Goal: Task Accomplishment & Management: Use online tool/utility

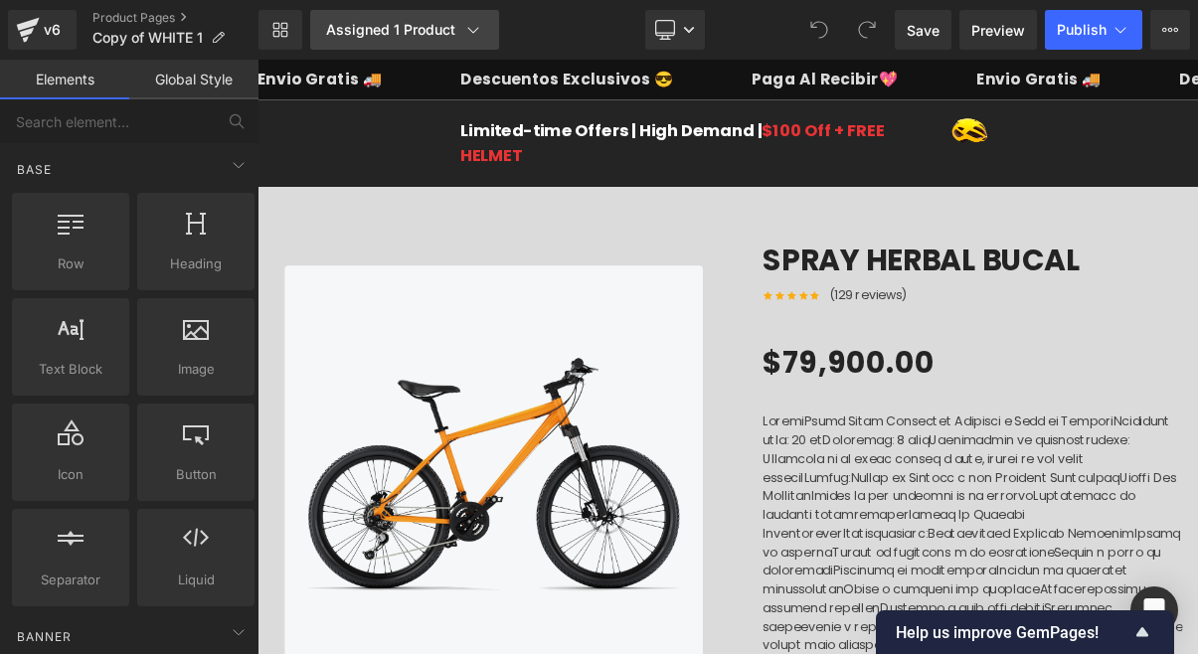
click at [473, 32] on icon at bounding box center [473, 30] width 20 height 20
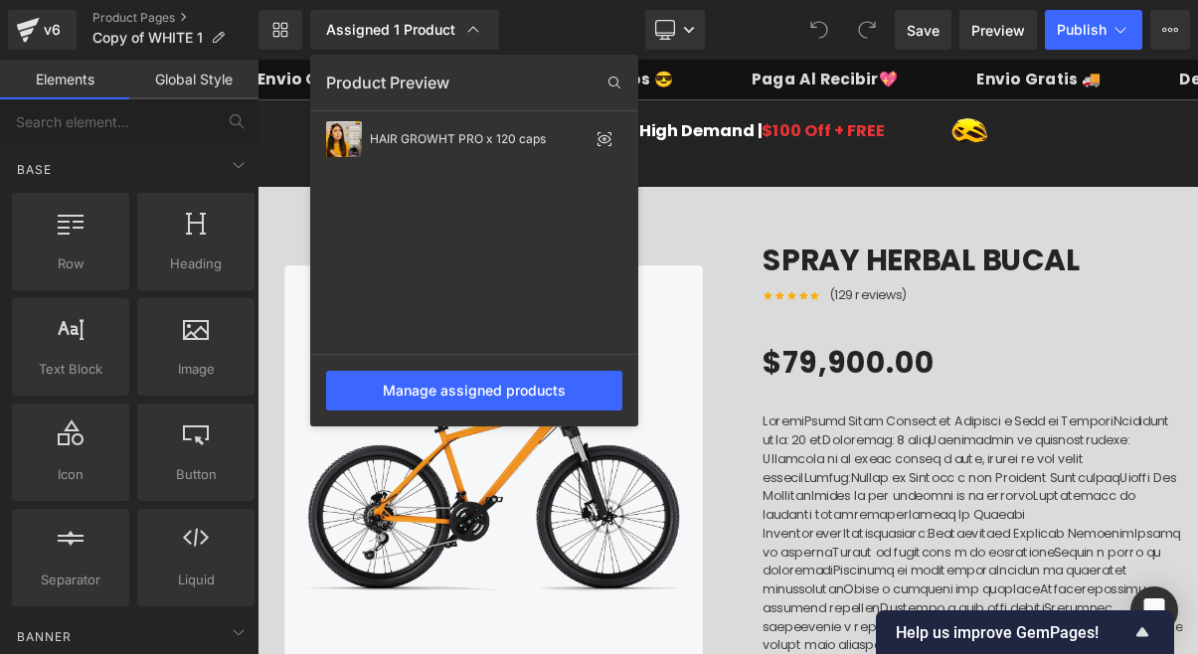
click at [606, 31] on div "Library Assigned 1 Product Product Preview HAIR GROWHT PRO x 120 caps Manage as…" at bounding box center [727, 30] width 939 height 40
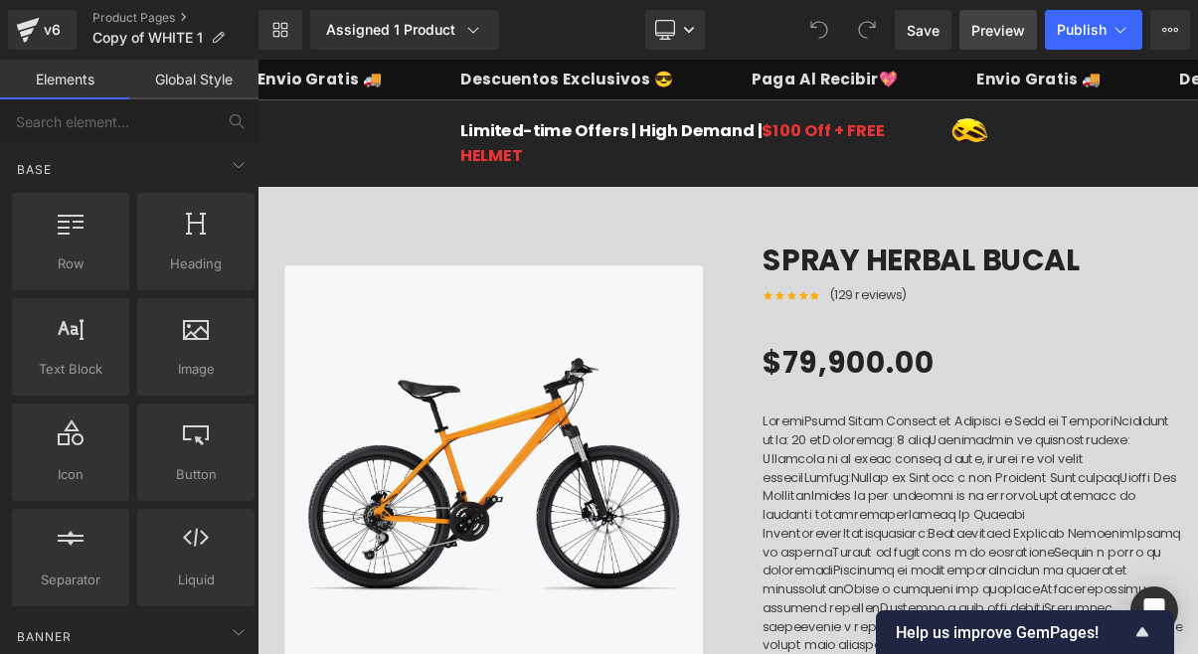
click at [991, 24] on span "Preview" at bounding box center [998, 30] width 54 height 21
click at [473, 34] on icon at bounding box center [473, 30] width 20 height 20
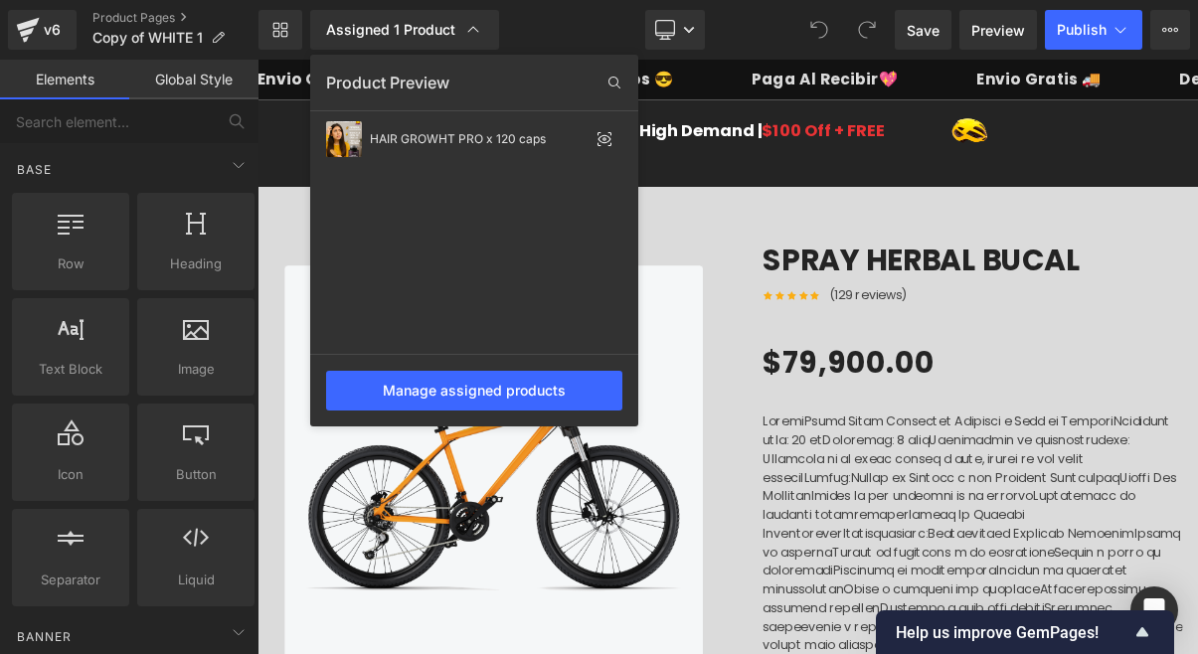
click at [598, 13] on div "Library Assigned 1 Product Product Preview HAIR GROWHT PRO x 120 caps Manage as…" at bounding box center [727, 30] width 939 height 40
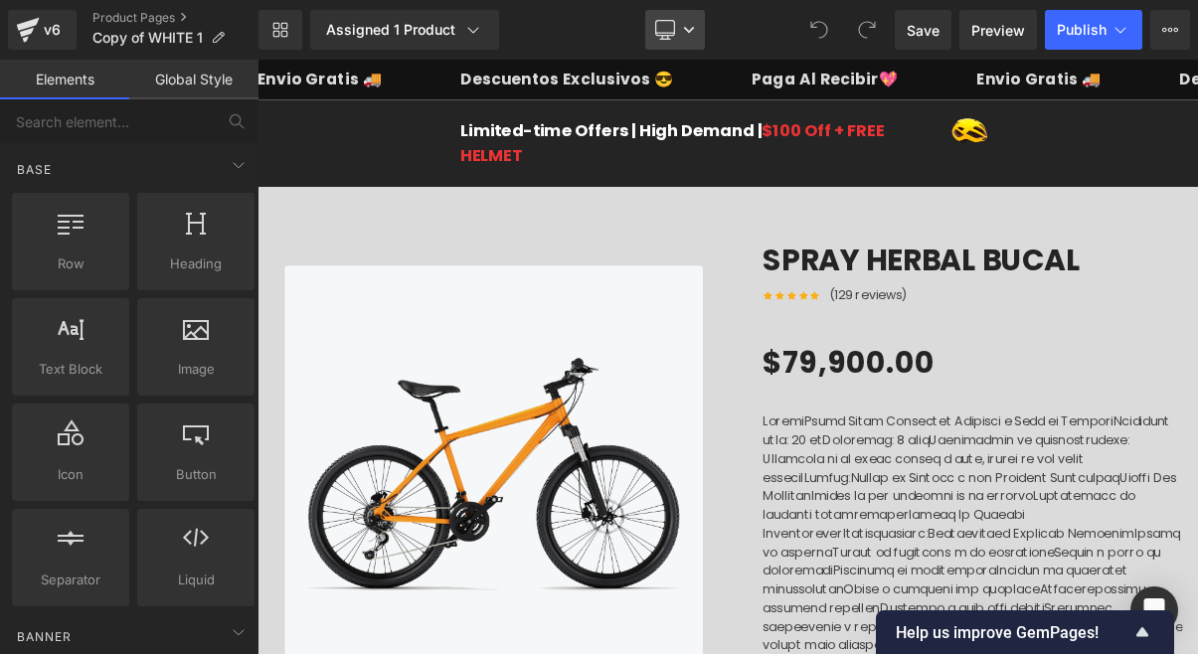
click at [667, 44] on link "Desktop" at bounding box center [675, 30] width 60 height 40
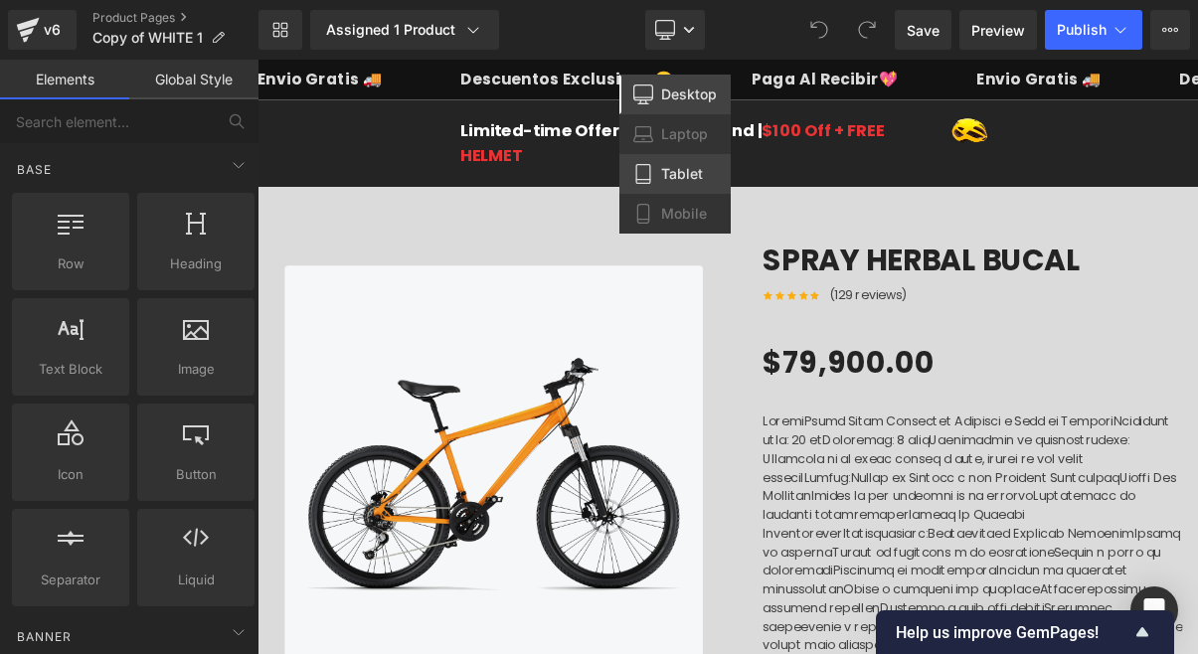
click at [656, 163] on link "Tablet" at bounding box center [674, 174] width 111 height 40
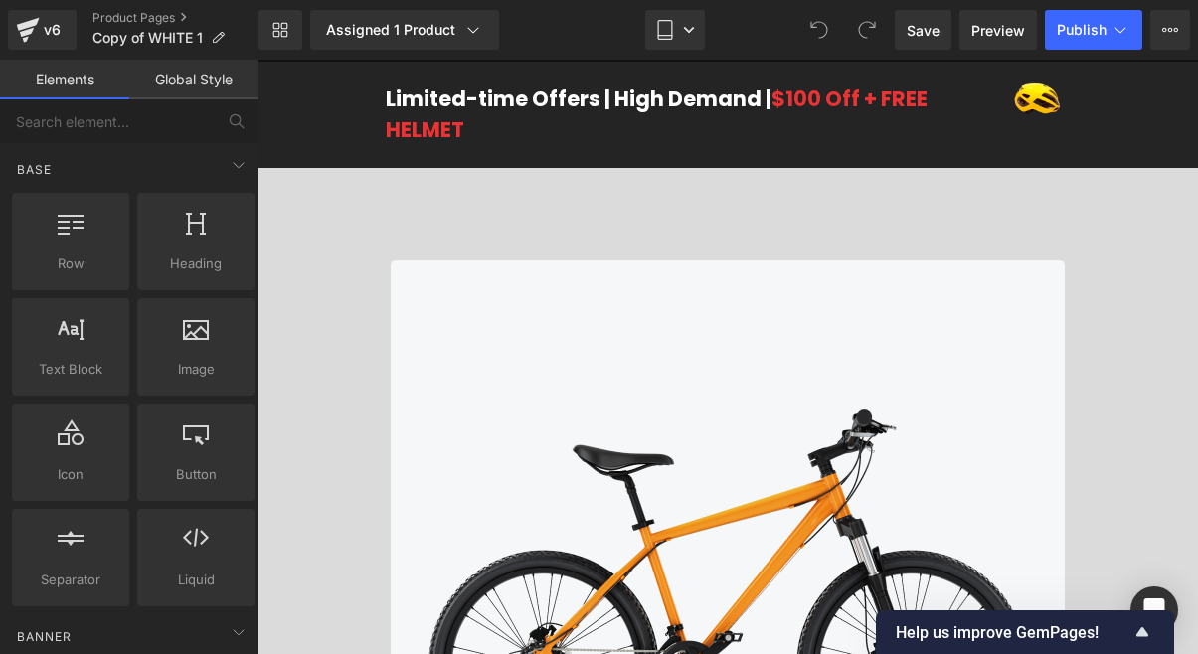
scroll to position [52, 0]
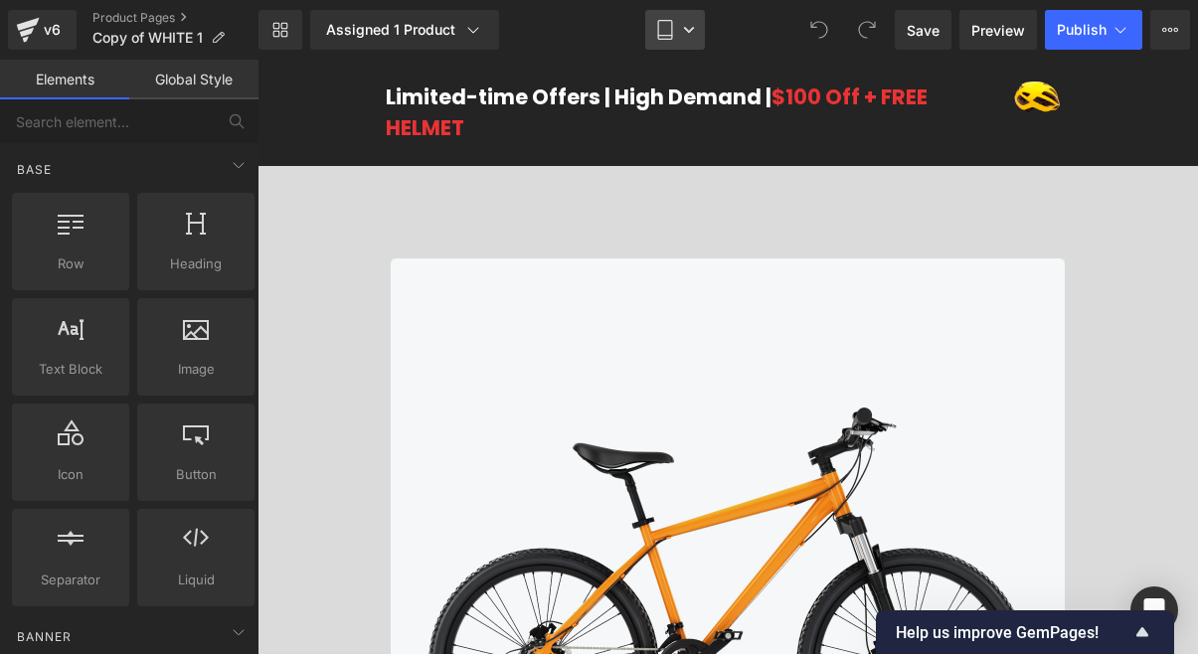
click at [697, 36] on link "Tablet" at bounding box center [675, 30] width 60 height 40
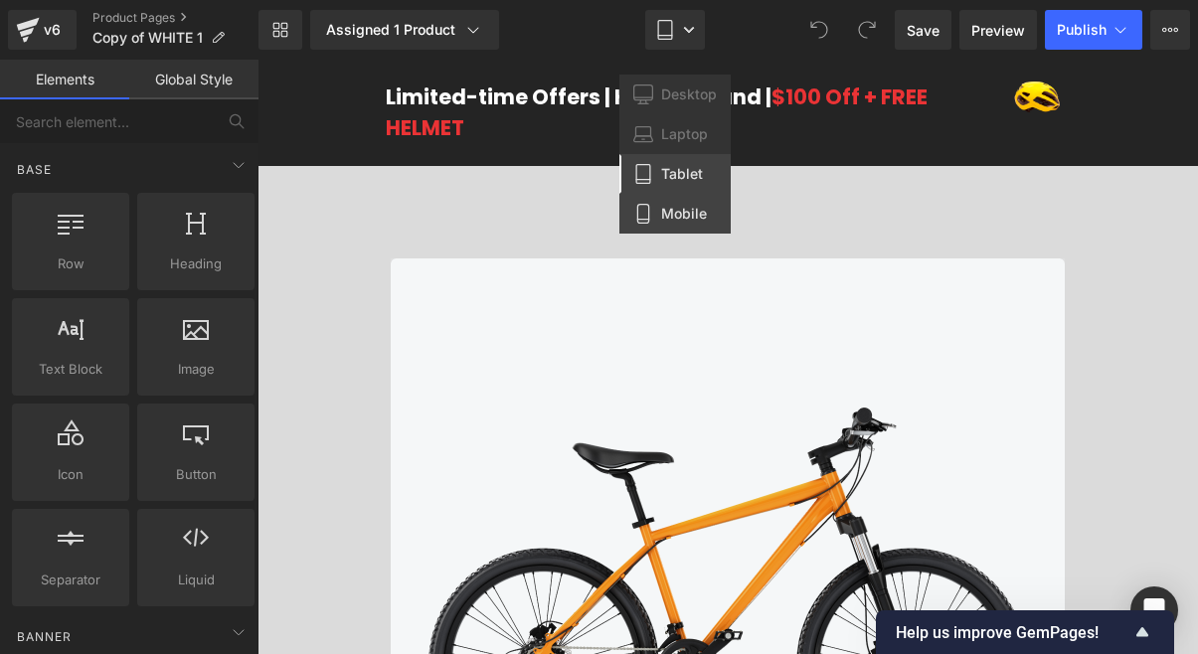
click at [665, 224] on link "Mobile" at bounding box center [674, 214] width 111 height 40
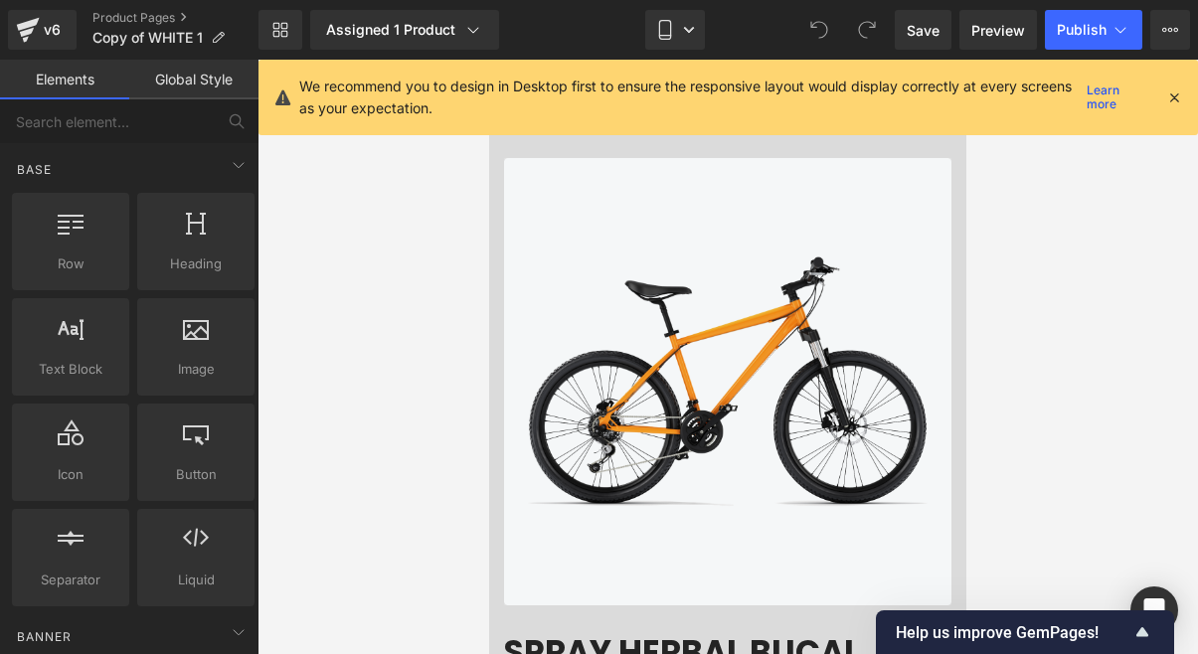
scroll to position [116, 0]
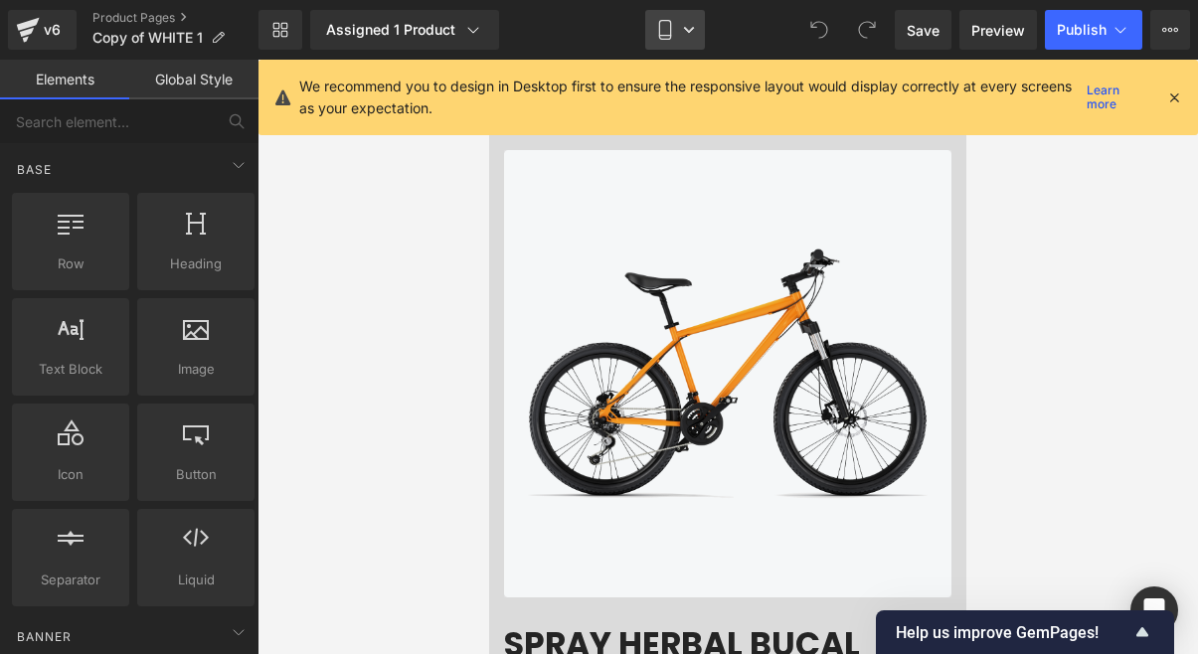
click at [687, 33] on icon at bounding box center [689, 30] width 12 height 12
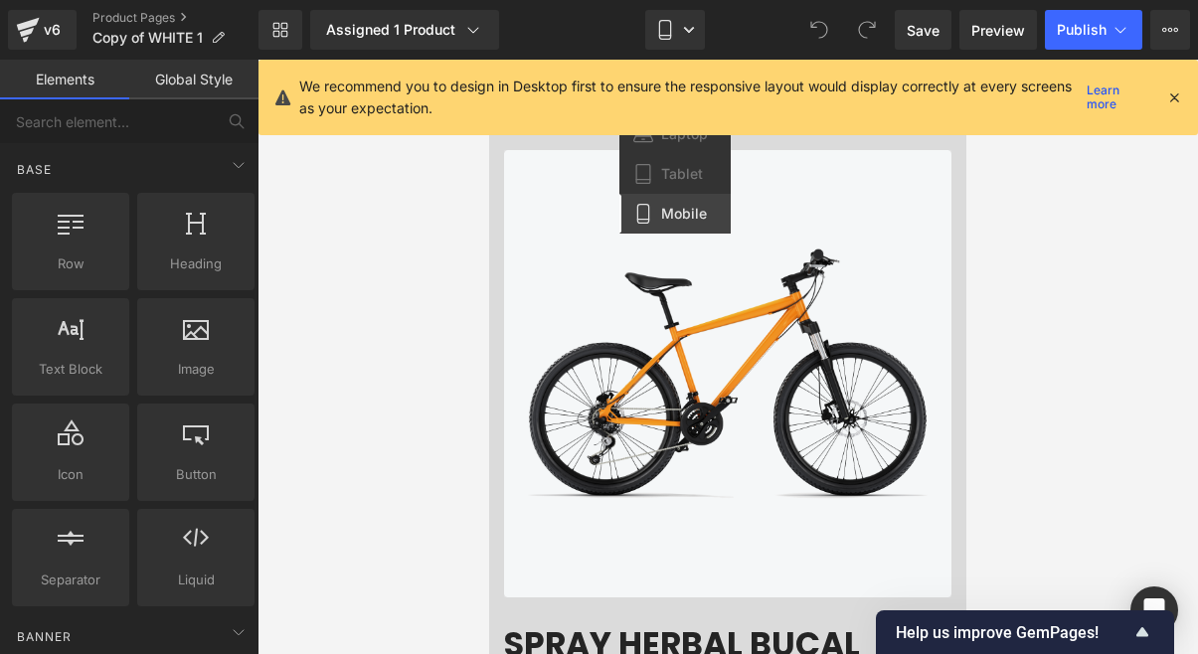
click at [1174, 98] on icon at bounding box center [1174, 97] width 18 height 18
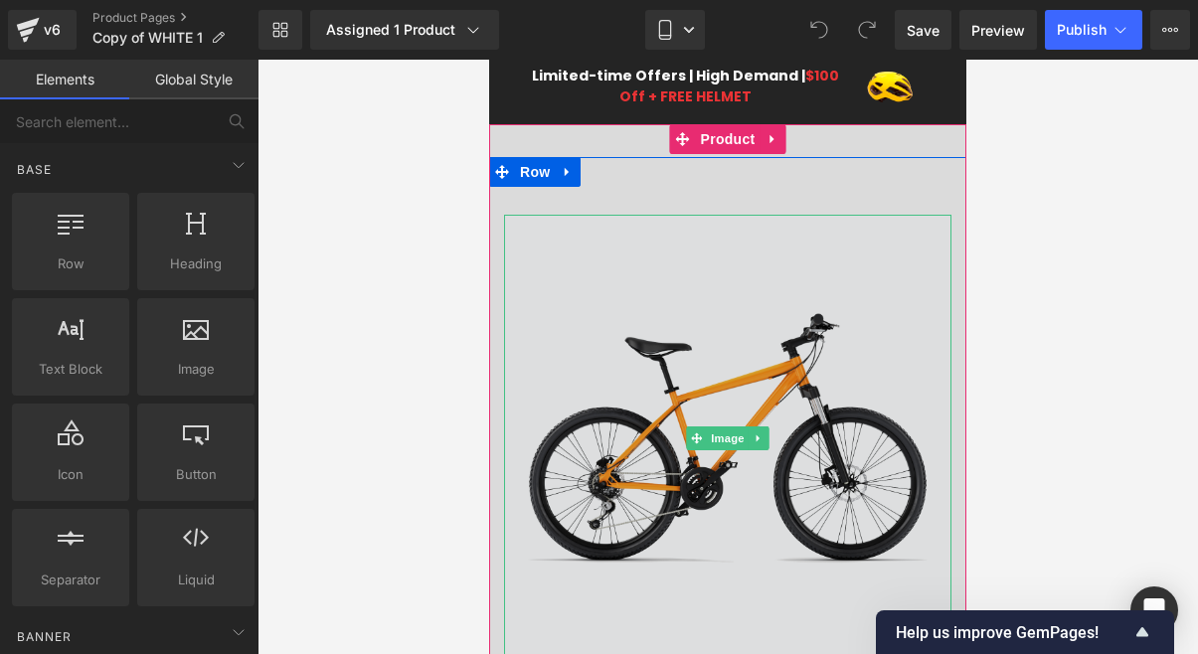
scroll to position [0, 0]
